Goal: Information Seeking & Learning: Learn about a topic

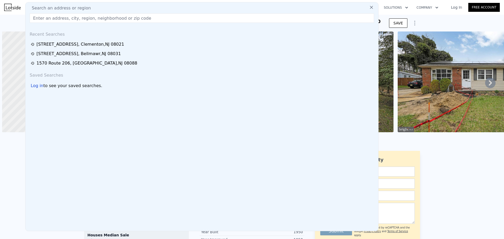
scroll to position [0, 2]
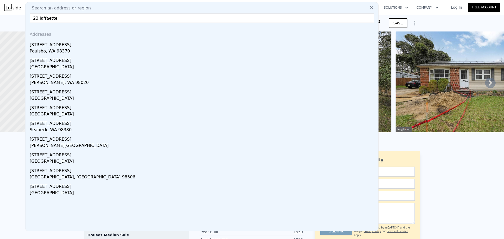
paste input "ayette ave [PERSON_NAME] nj 08043"
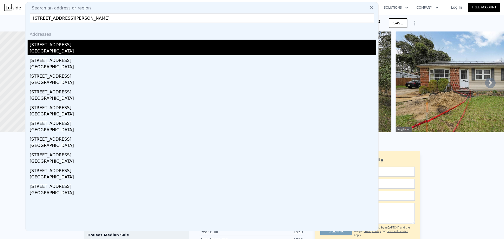
type input "[STREET_ADDRESS][PERSON_NAME]"
click at [93, 44] on div "[STREET_ADDRESS]" at bounding box center [203, 44] width 347 height 8
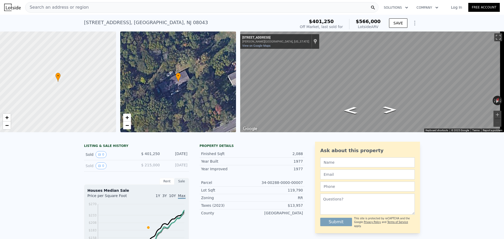
click at [169, 9] on div "Search an address or region" at bounding box center [202, 7] width 354 height 11
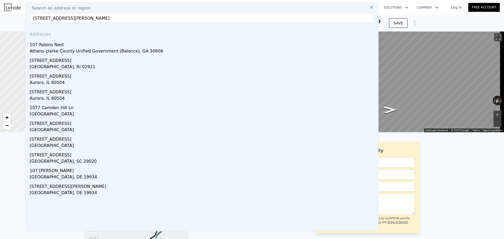
drag, startPoint x: 97, startPoint y: 17, endPoint x: -3, endPoint y: 33, distance: 101.4
click at [0, 33] on html "Search an address or region Search an address or region [GEOGRAPHIC_DATA][PERSO…" at bounding box center [252, 119] width 504 height 239
paste input "[PERSON_NAME], [PERSON_NAME], [GEOGRAPHIC_DATA]"
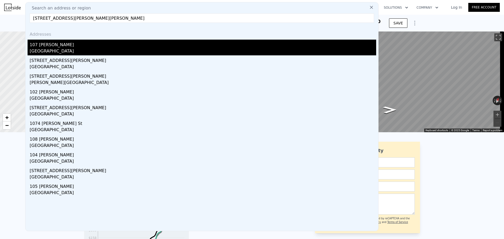
type input "[STREET_ADDRESS][PERSON_NAME][PERSON_NAME]"
click at [55, 50] on div "[GEOGRAPHIC_DATA]" at bounding box center [203, 51] width 347 height 7
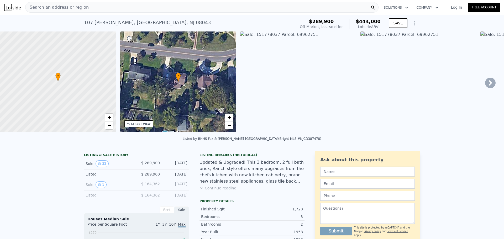
click at [273, 147] on div "Listed by BHHS Fox & [PERSON_NAME]-[GEOGRAPHIC_DATA] (Bright MLS #NJCD387478)" at bounding box center [252, 140] width 504 height 13
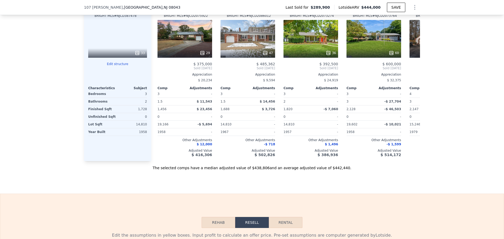
scroll to position [629, 0]
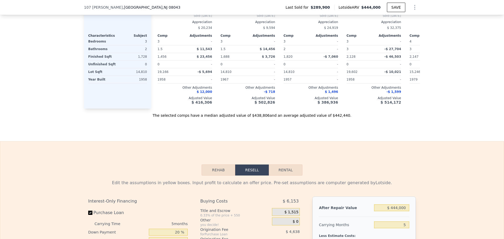
click at [290, 176] on button "Rental" at bounding box center [286, 170] width 34 height 11
select select "30"
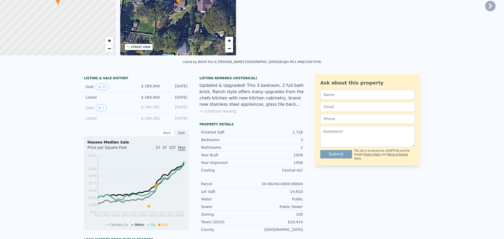
scroll to position [0, 0]
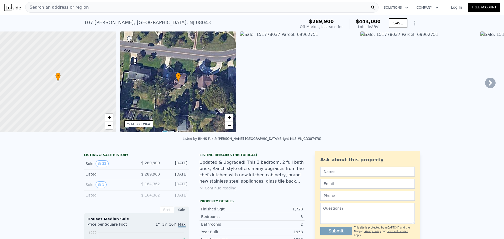
click at [146, 6] on div "Search an address or region" at bounding box center [202, 7] width 354 height 11
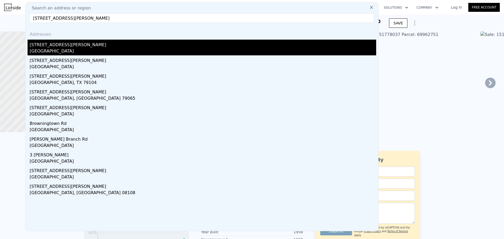
type input "[STREET_ADDRESS][PERSON_NAME]"
click at [96, 48] on div "[STREET_ADDRESS][PERSON_NAME]" at bounding box center [203, 44] width 347 height 8
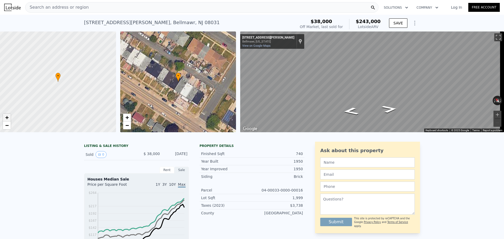
click at [6, 116] on span "+" at bounding box center [6, 117] width 3 height 7
